Goal: Task Accomplishment & Management: Complete application form

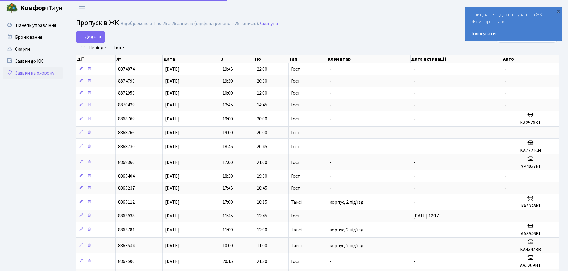
select select "25"
click at [100, 38] on span "Додати" at bounding box center [90, 37] width 21 height 7
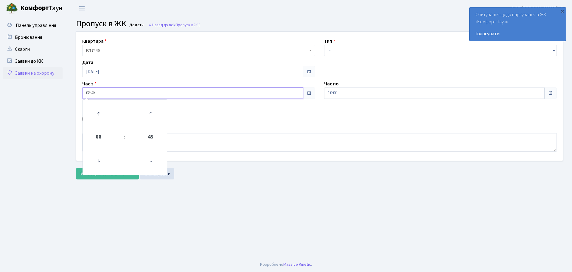
click at [97, 92] on input "08:45" at bounding box center [192, 92] width 221 height 11
click at [100, 111] on icon at bounding box center [99, 114] width 16 height 16
click at [102, 164] on icon at bounding box center [99, 160] width 16 height 16
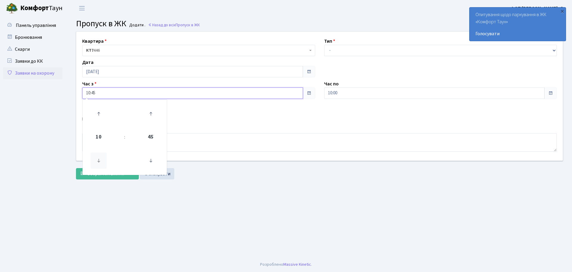
click at [102, 164] on icon at bounding box center [99, 160] width 16 height 16
type input "09:45"
click at [336, 93] on input "10:00" at bounding box center [434, 92] width 221 height 11
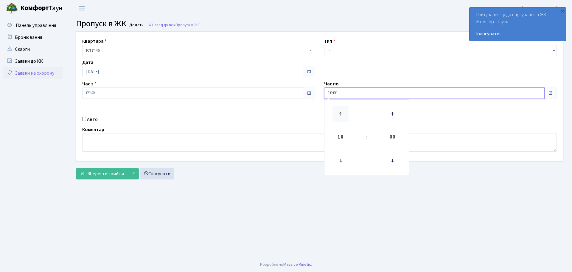
click at [342, 106] on icon at bounding box center [341, 114] width 16 height 16
click at [342, 107] on icon at bounding box center [341, 114] width 16 height 16
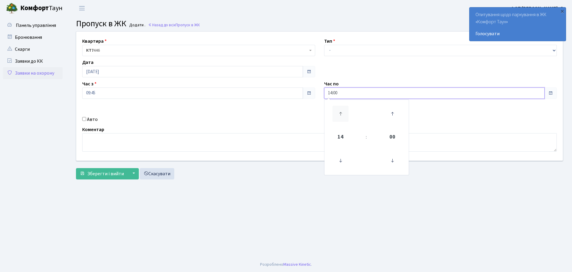
type input "15:00"
click at [339, 52] on select "- Доставка Таксі Гості Сервіс" at bounding box center [440, 50] width 233 height 11
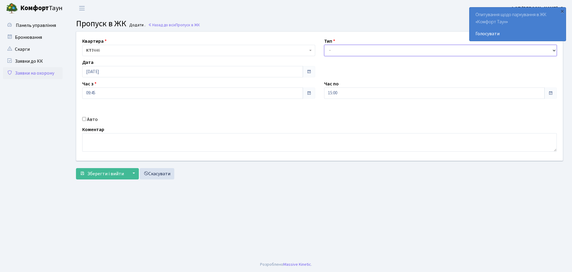
select select "3"
click at [324, 45] on select "- Доставка Таксі Гості Сервіс" at bounding box center [440, 50] width 233 height 11
click at [80, 120] on div "Авто" at bounding box center [199, 119] width 242 height 7
click at [84, 117] on input "Авто" at bounding box center [84, 119] width 4 height 4
checkbox input "true"
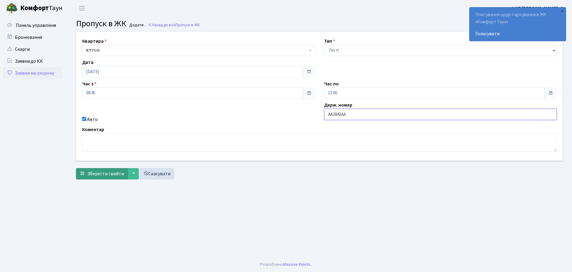
type input "AA3843AA"
click at [107, 172] on span "Зберегти і вийти" at bounding box center [105, 173] width 37 height 7
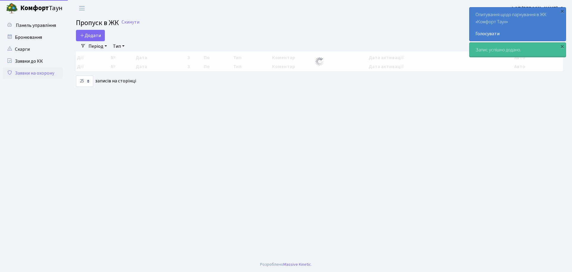
select select "25"
